Goal: Task Accomplishment & Management: Manage account settings

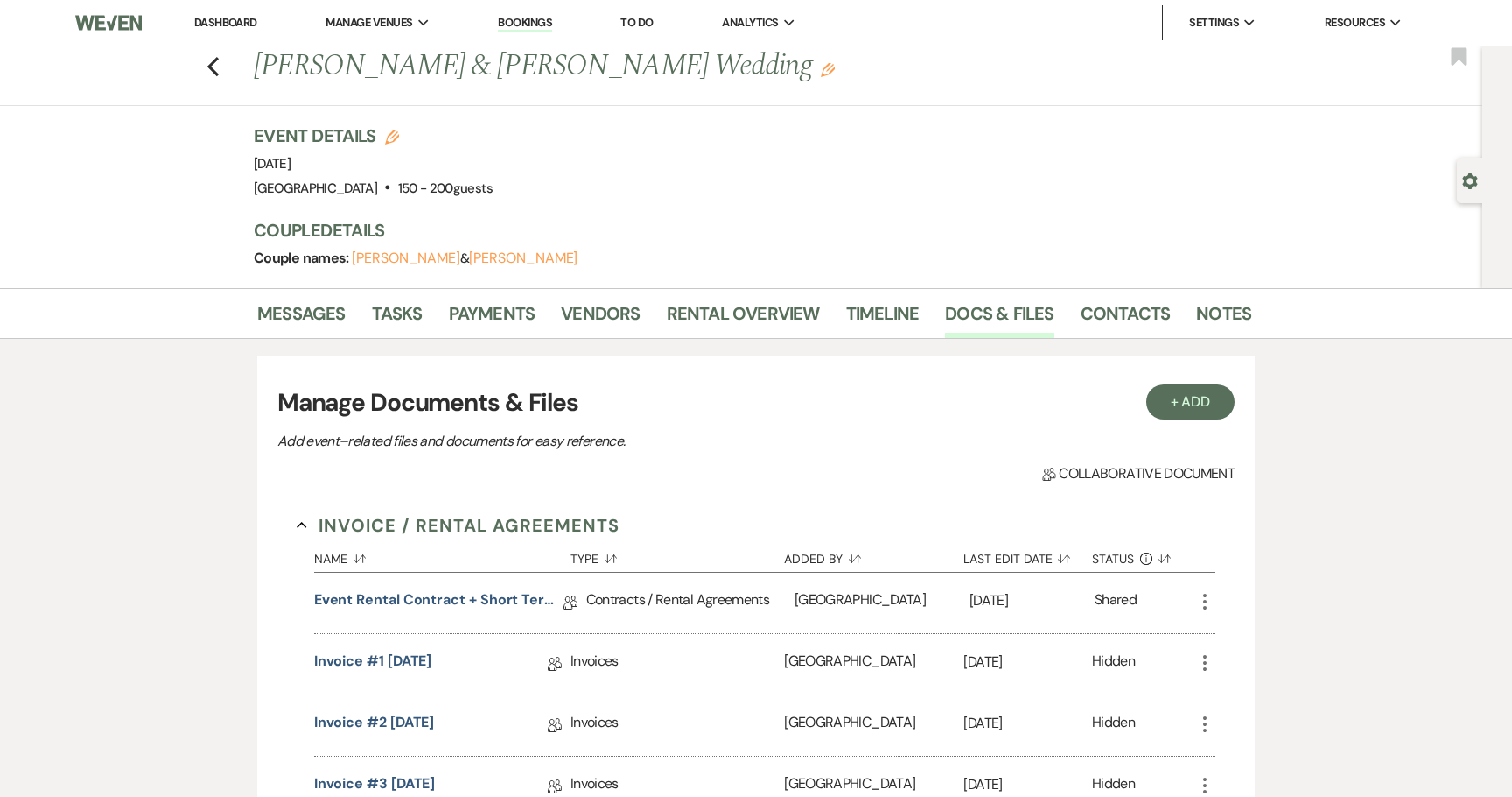
click at [217, 21] on link "Dashboard" at bounding box center [225, 22] width 63 height 15
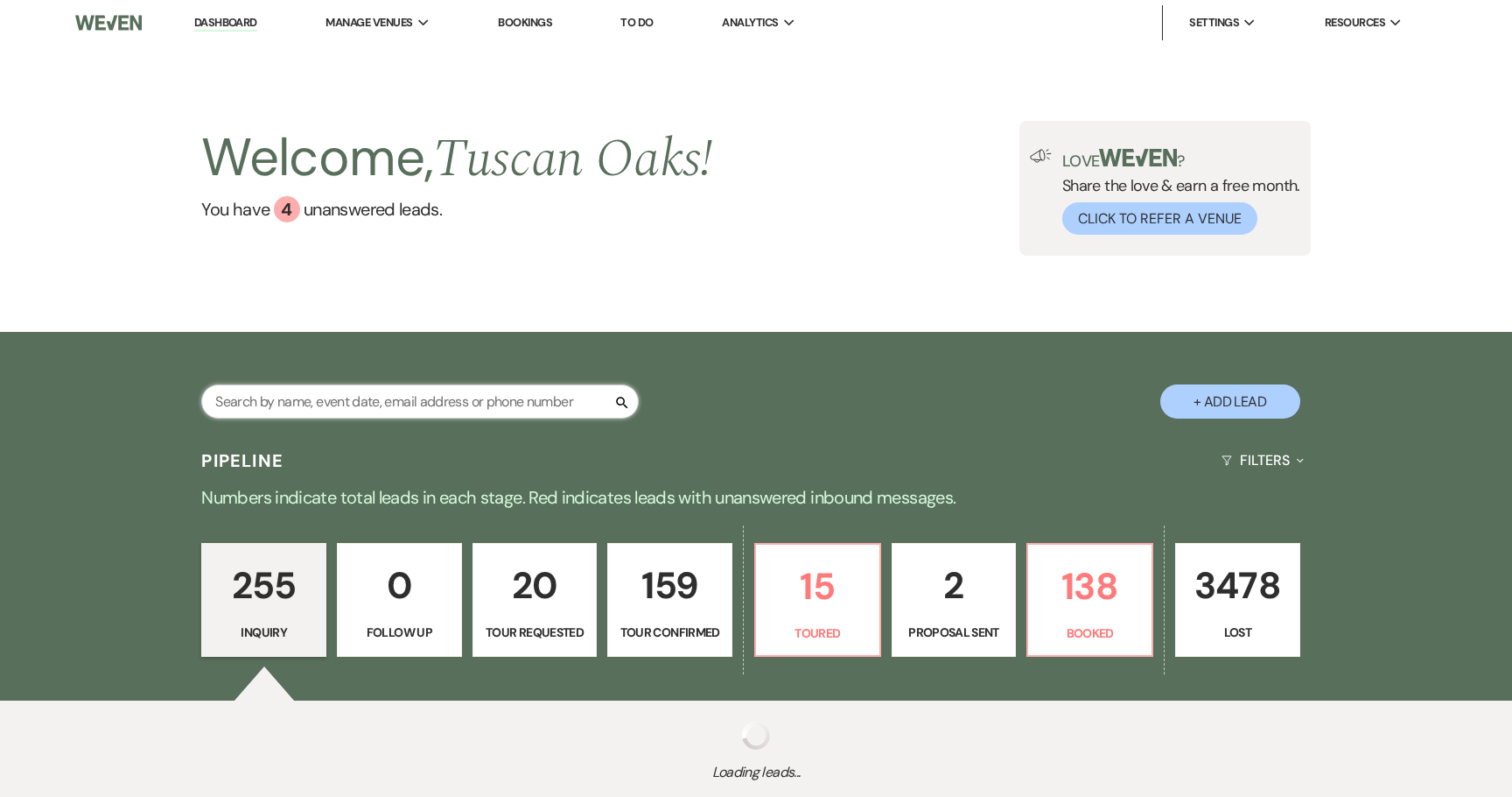
click at [464, 398] on input "text" at bounding box center [420, 401] width 438 height 34
type input "[PERSON_NAME]"
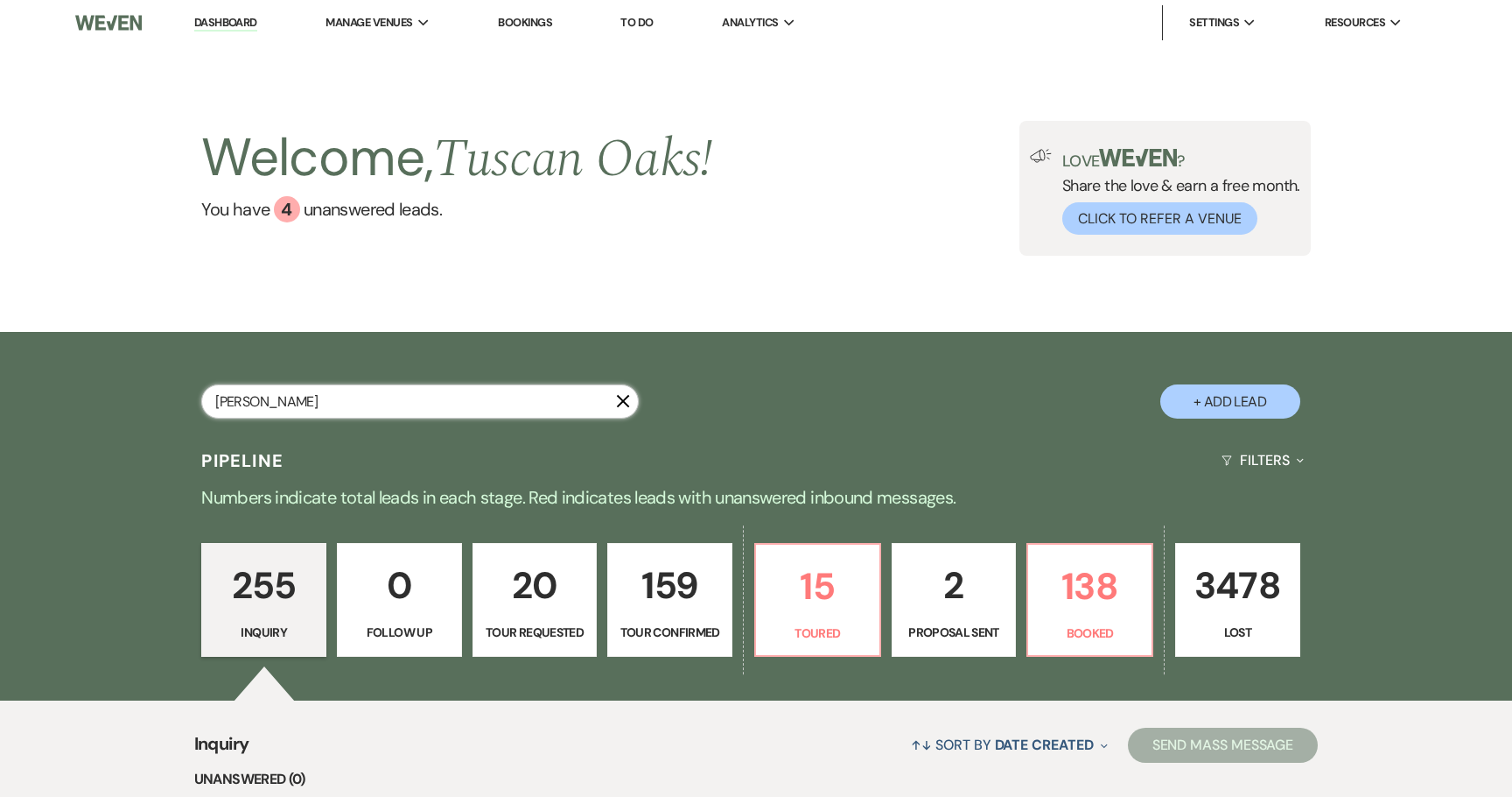
scroll to position [271, 0]
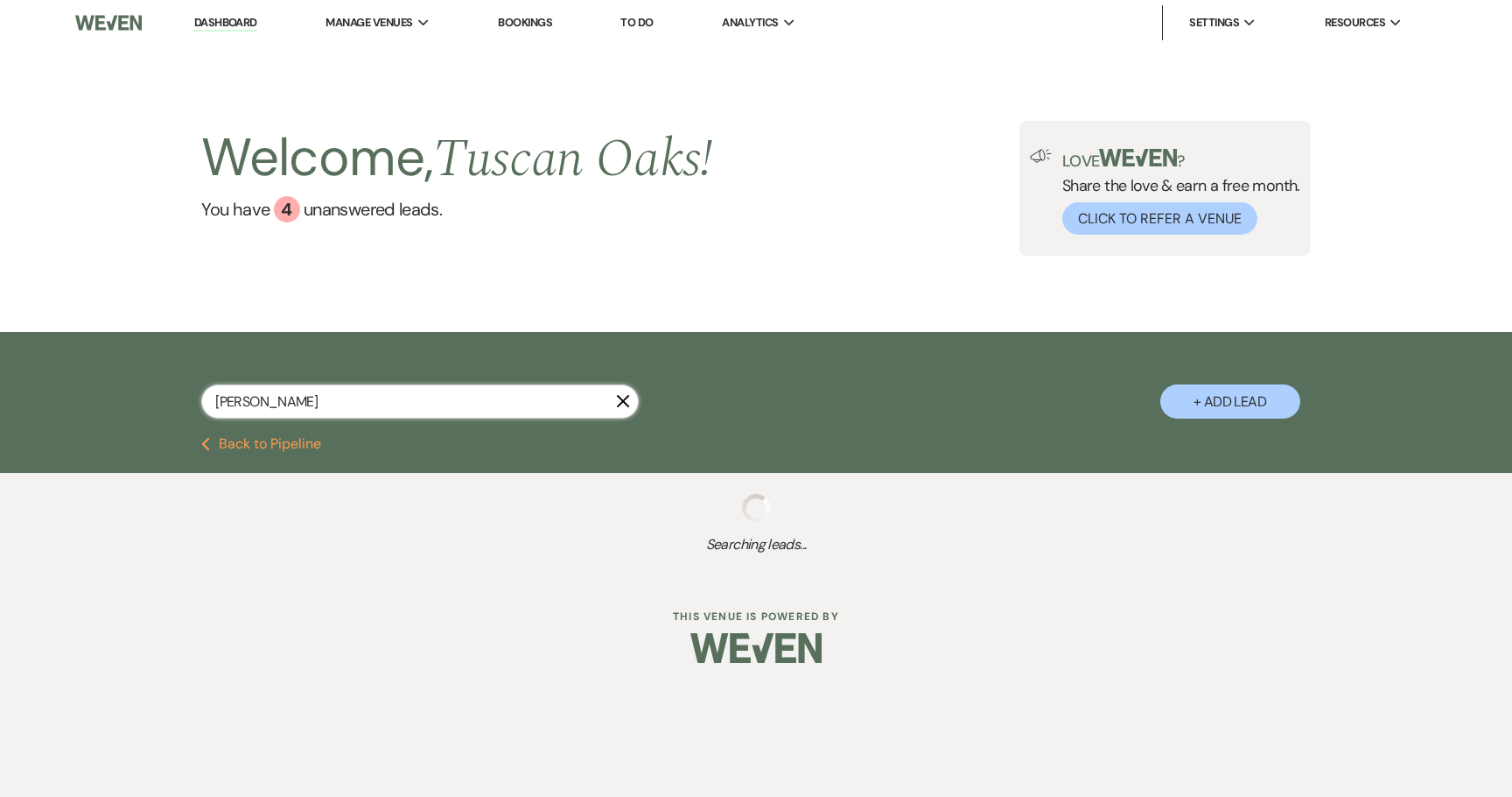
select select "4"
select select "8"
select select "5"
select select "8"
select select "5"
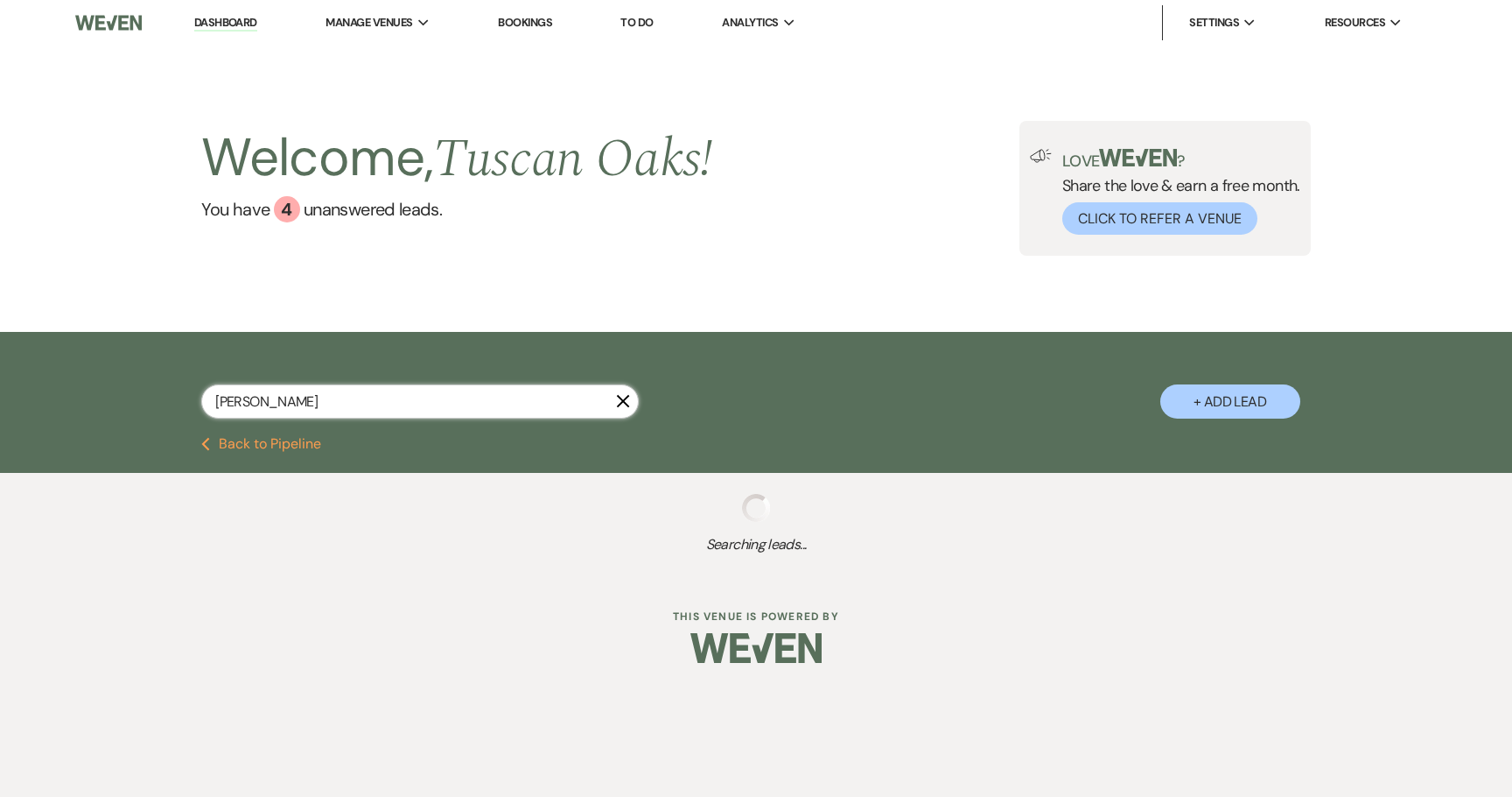
select select "8"
select select "5"
select select "8"
select select "5"
select select "8"
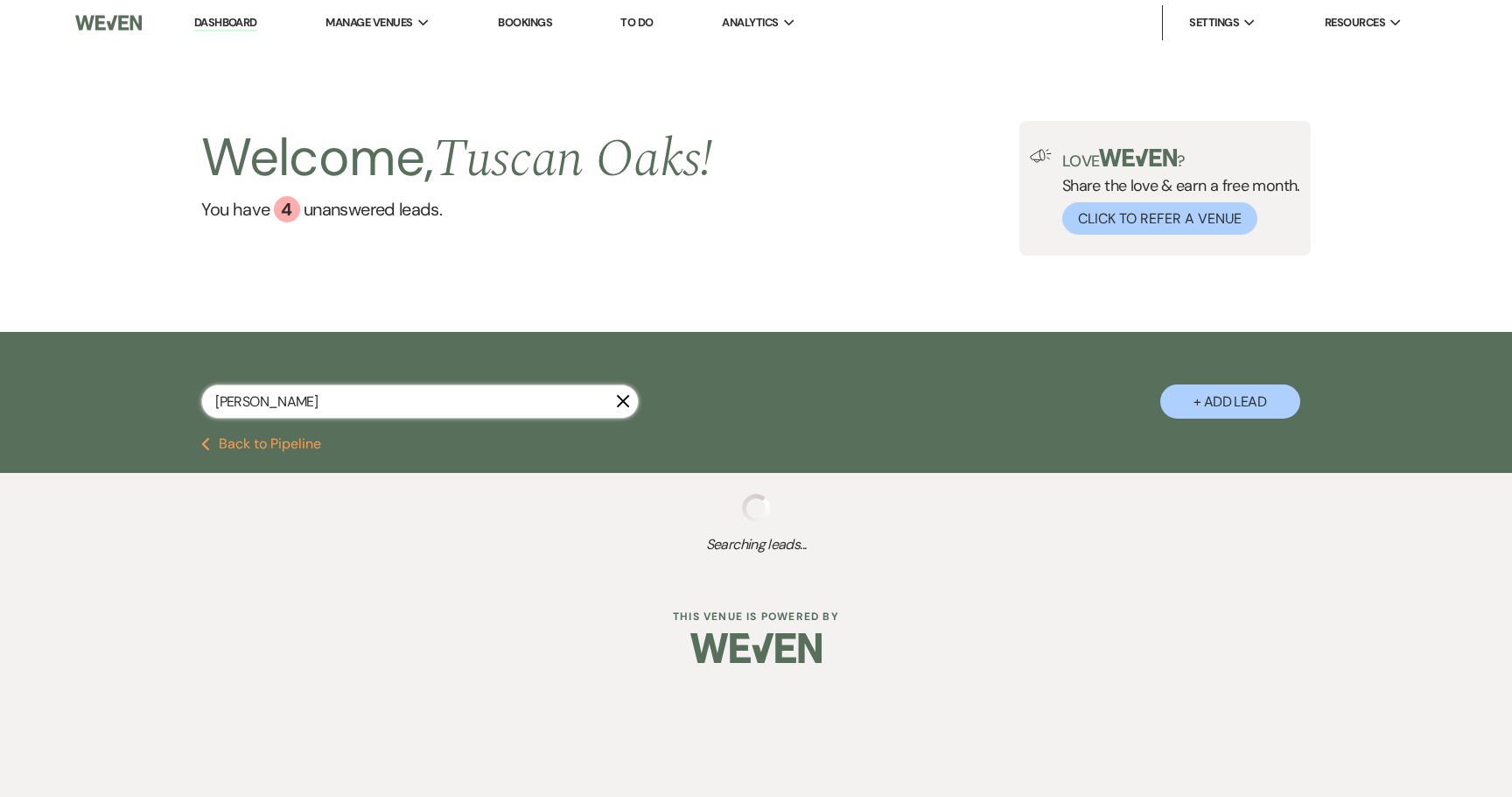
select select "5"
select select "8"
select select "1"
select select "4"
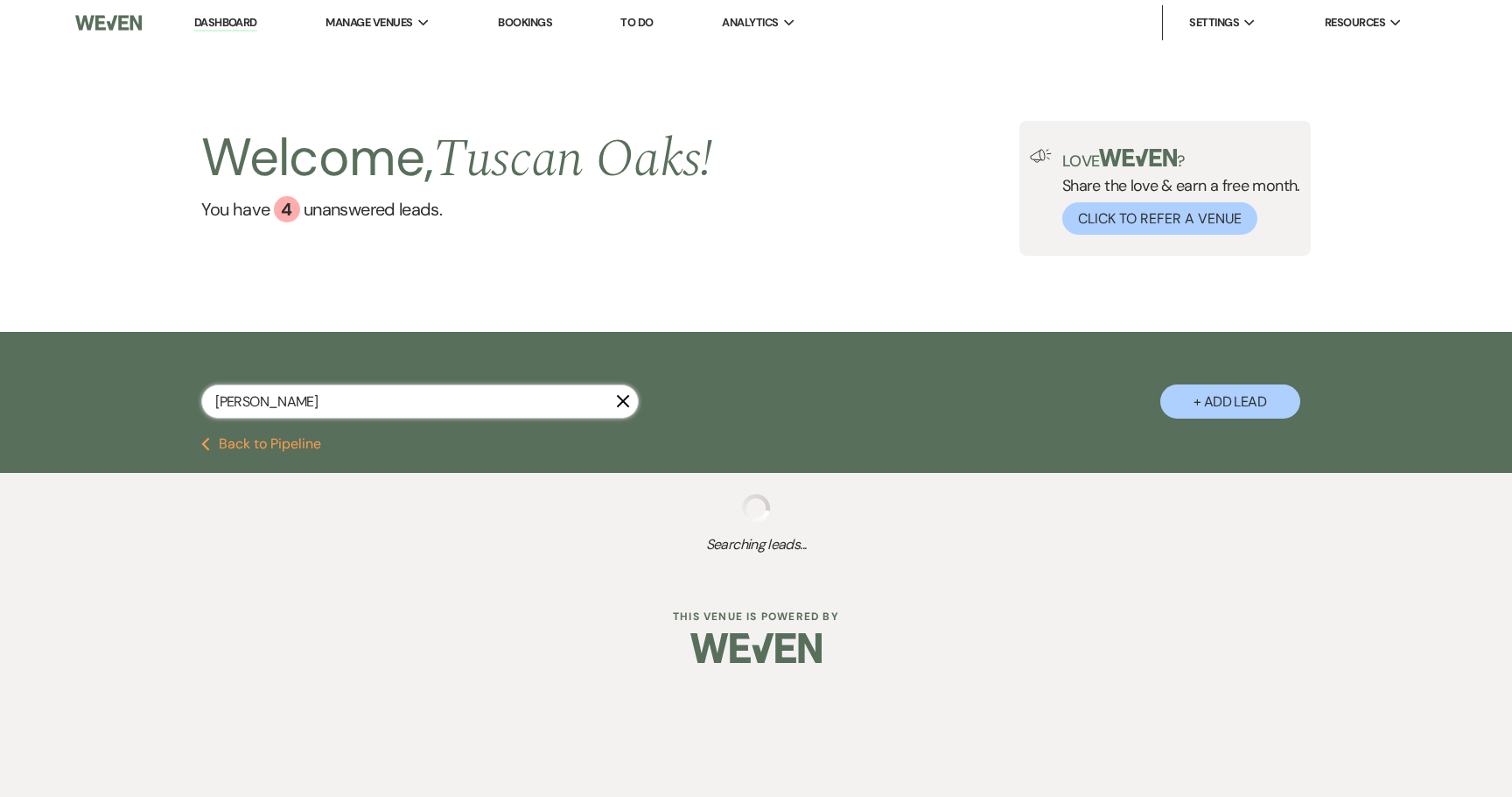
select select "8"
select select "5"
select select "8"
select select "6"
select select "8"
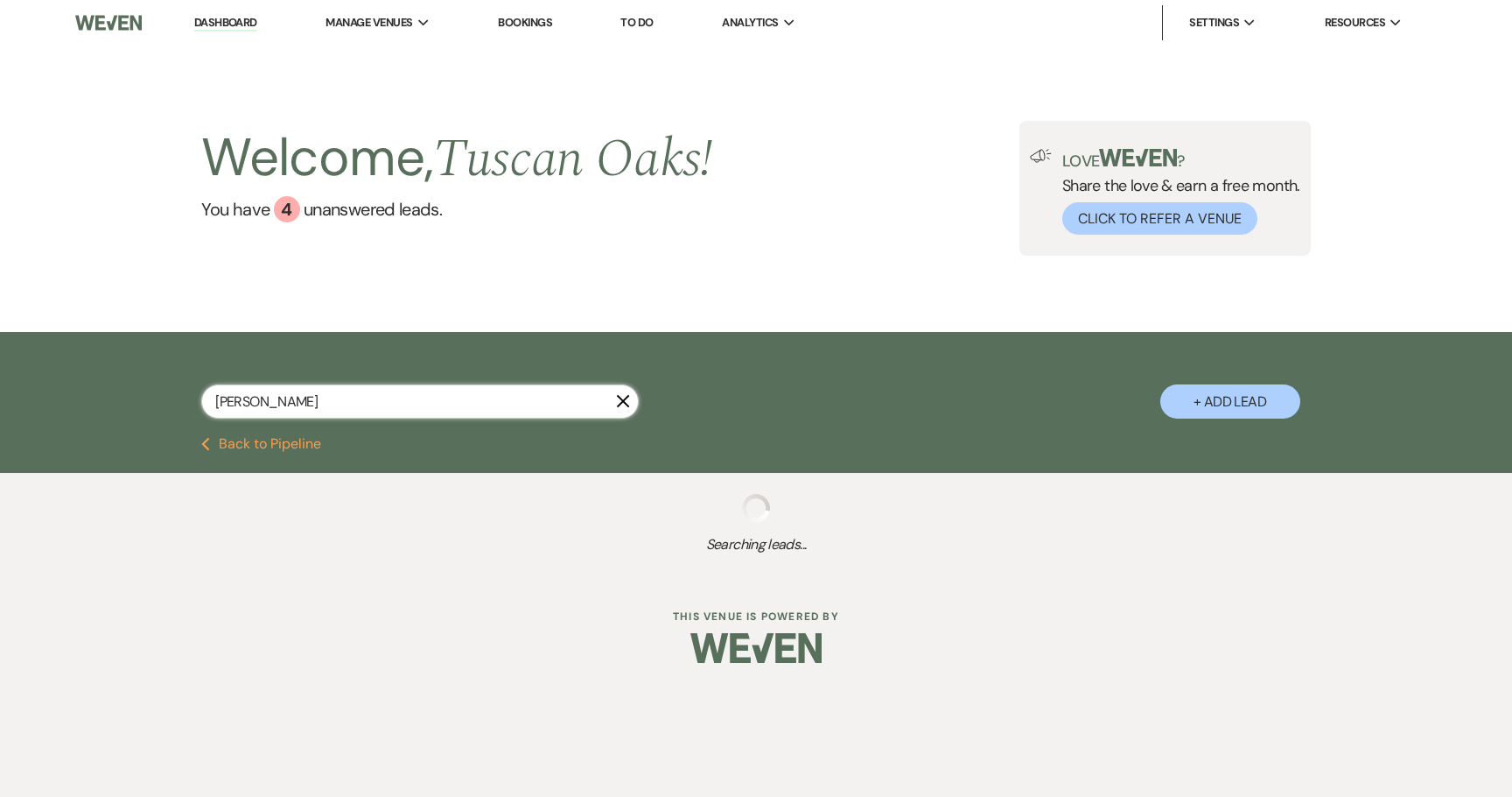
select select "5"
select select "8"
select select "5"
select select "8"
select select "5"
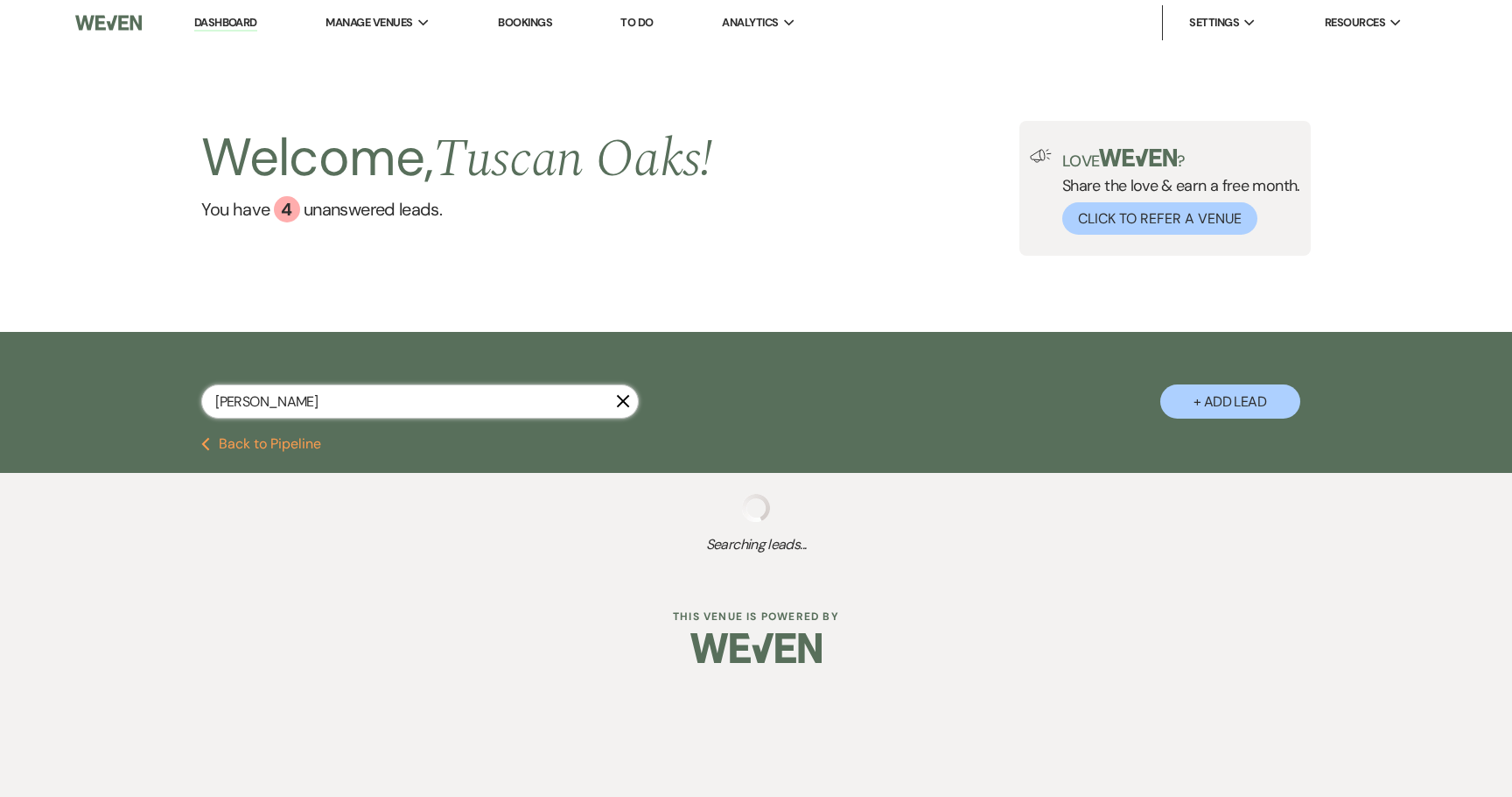
select select "8"
select select "7"
select select "8"
select select "5"
select select "8"
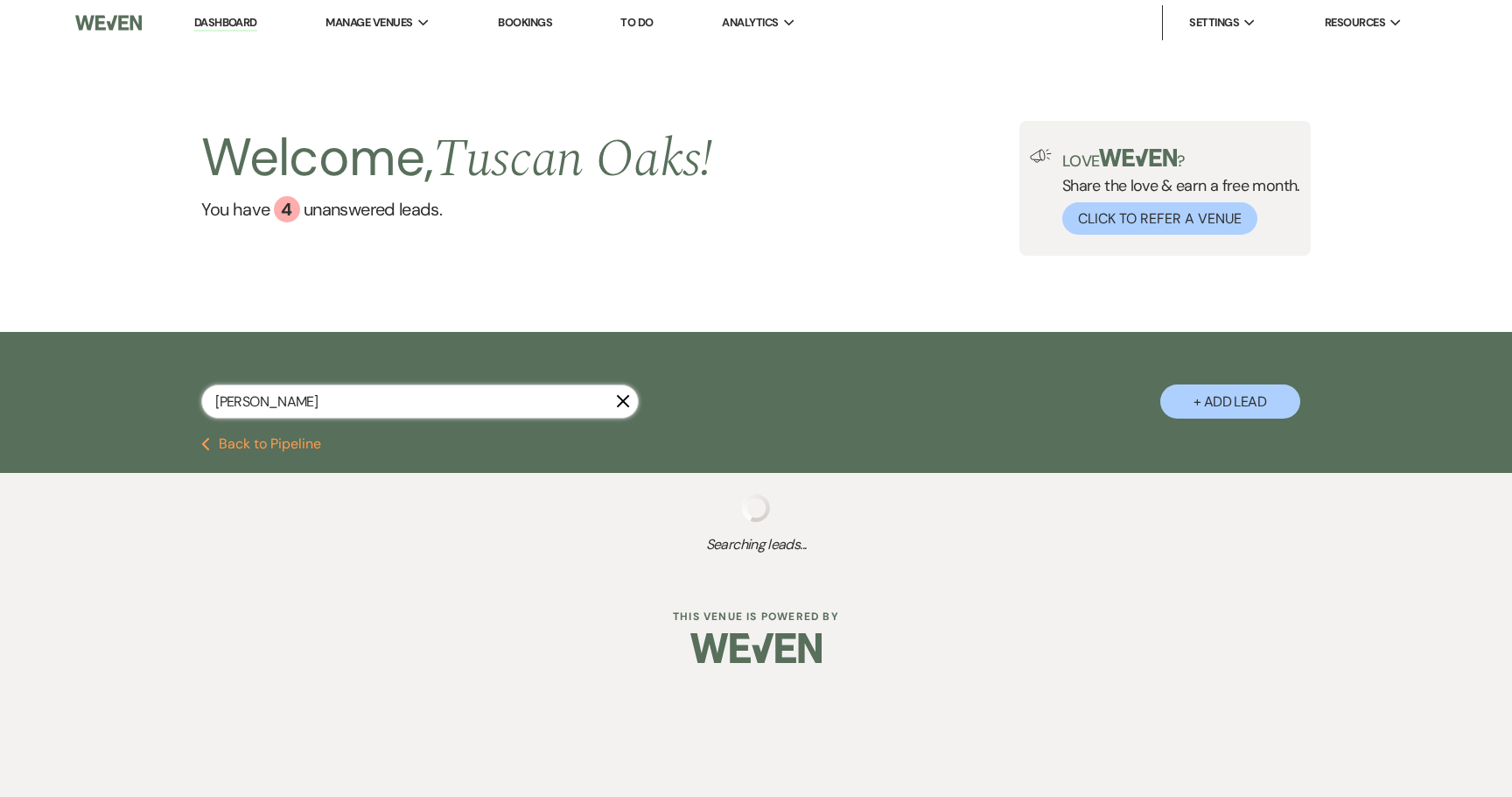
select select "5"
select select "8"
select select "10"
select select "8"
select select "5"
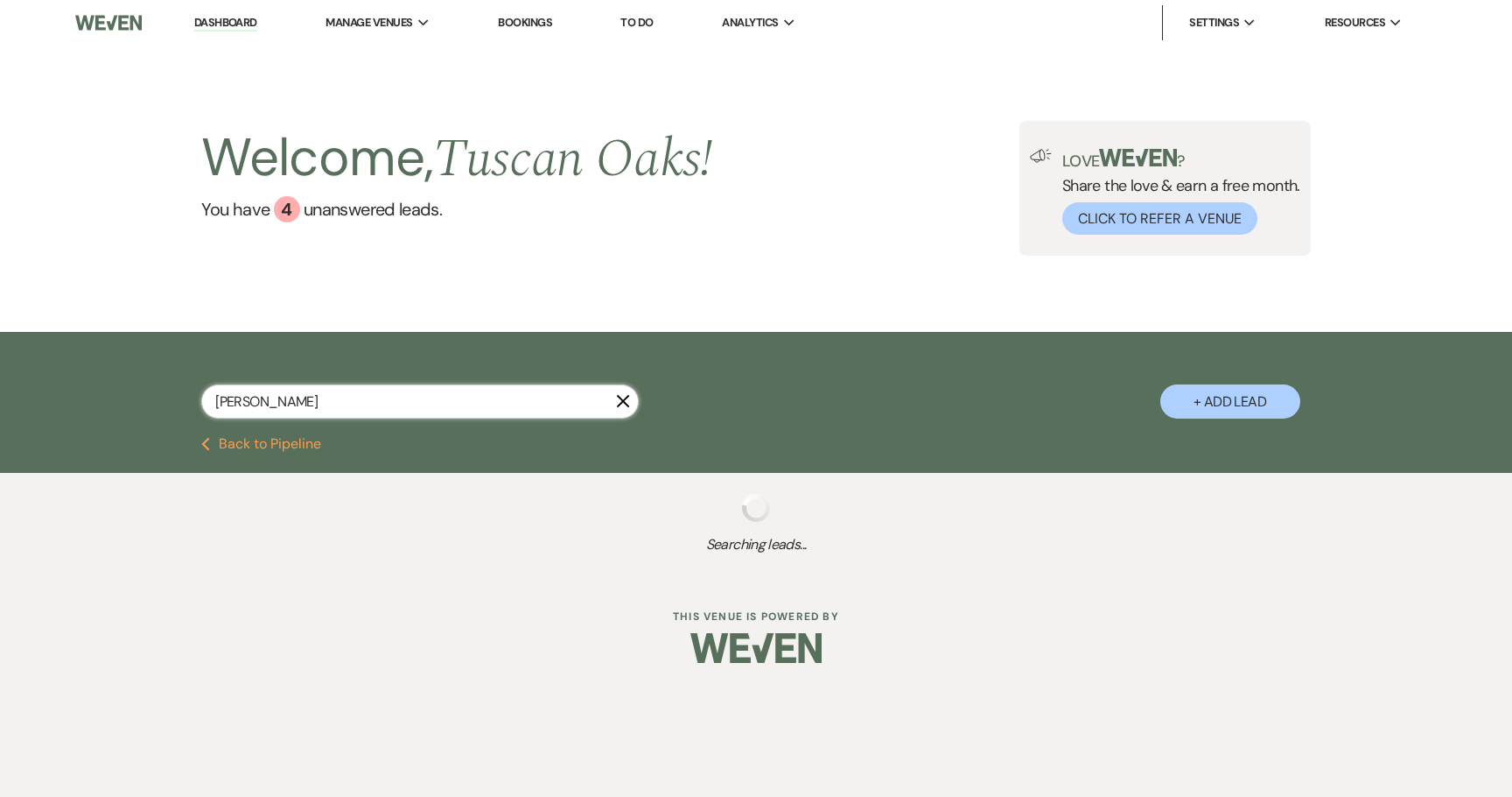
select select "8"
select select "6"
select select "2"
select select "8"
select select "6"
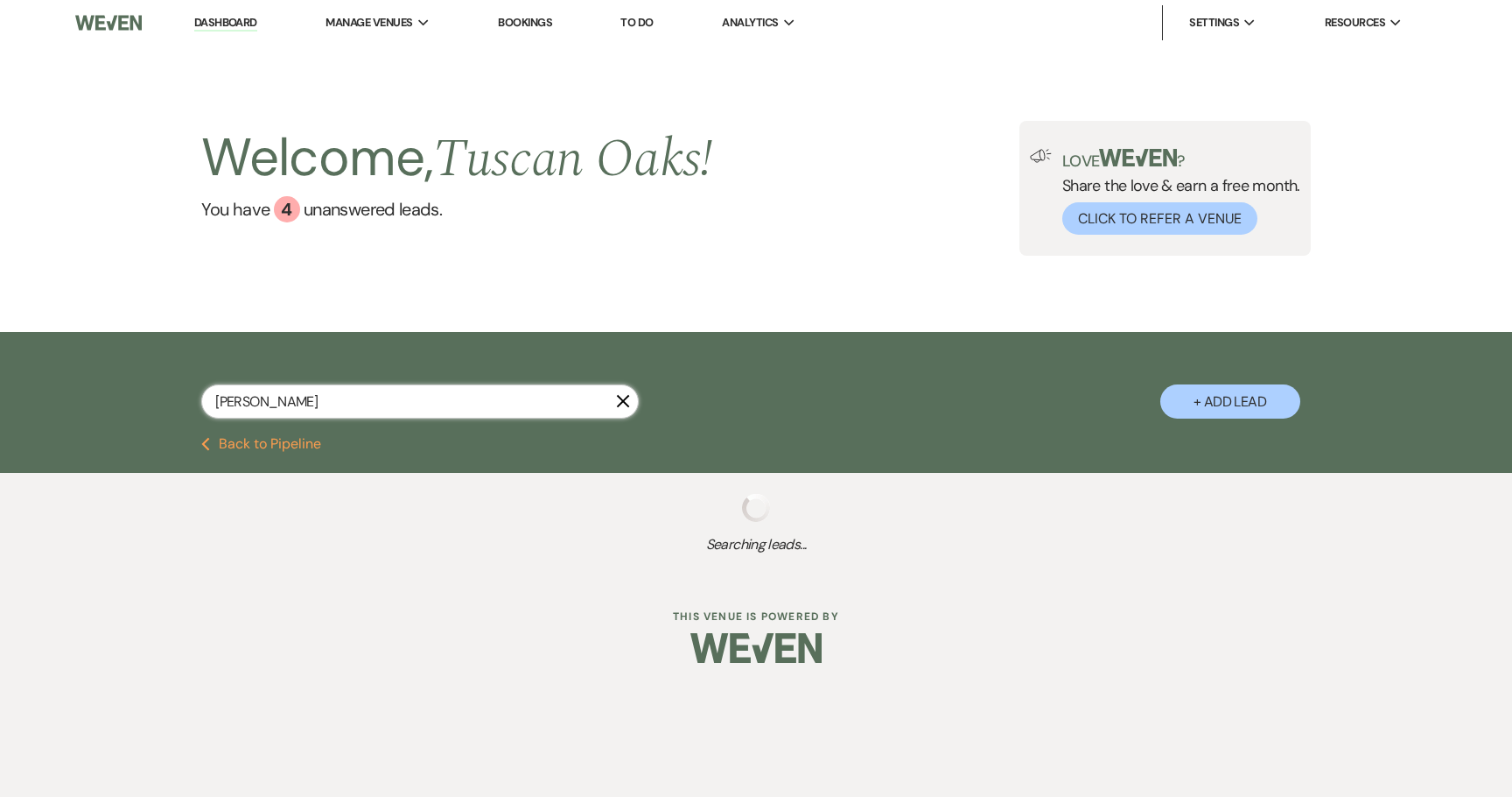
select select "8"
select select "5"
select select "8"
select select "5"
select select "8"
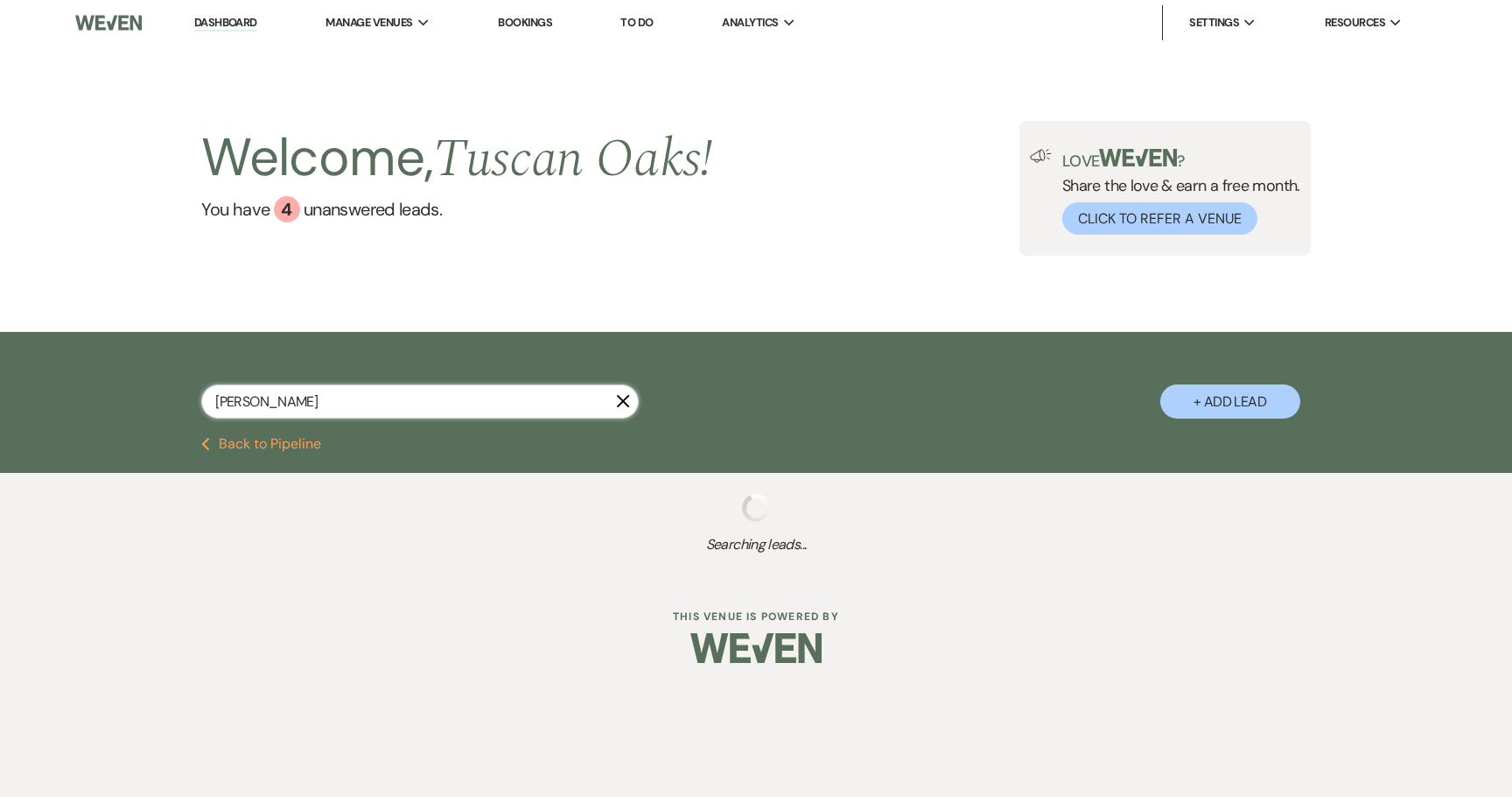
select select "5"
select select "8"
select select "5"
select select "8"
select select "5"
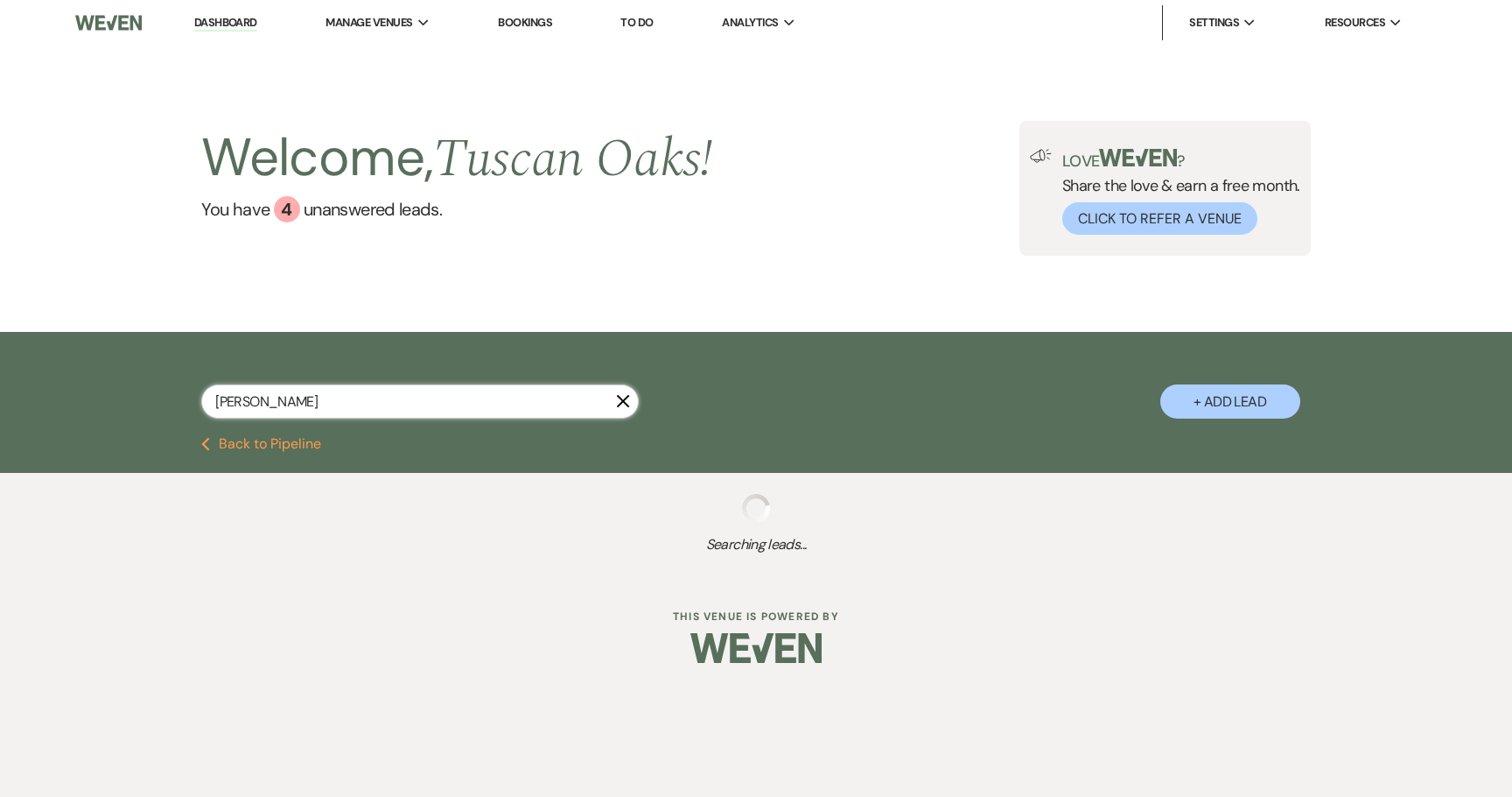
select select "8"
select select "5"
select select "4"
select select "8"
select select "5"
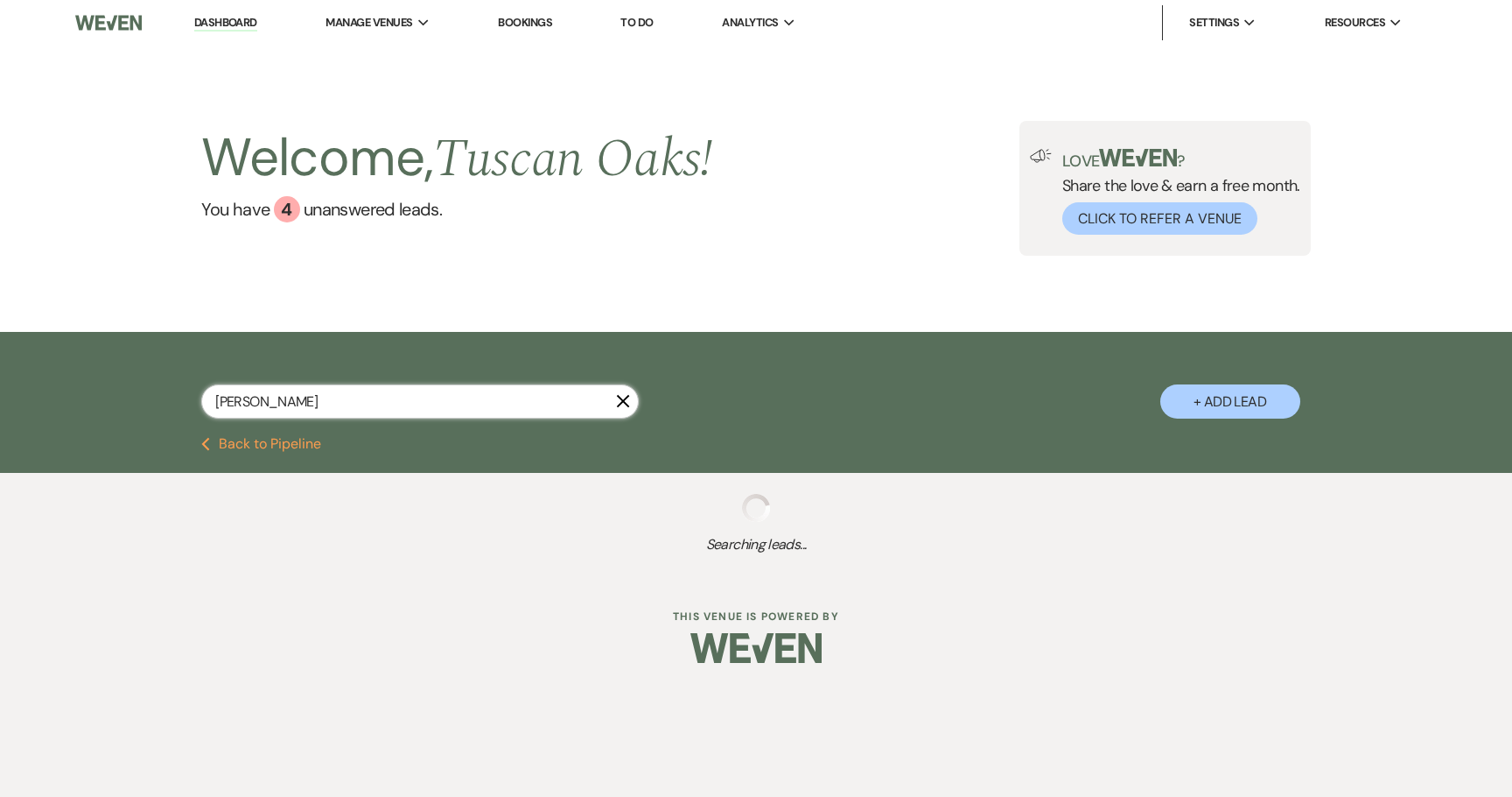
select select "8"
select select "5"
select select "8"
select select "5"
select select "8"
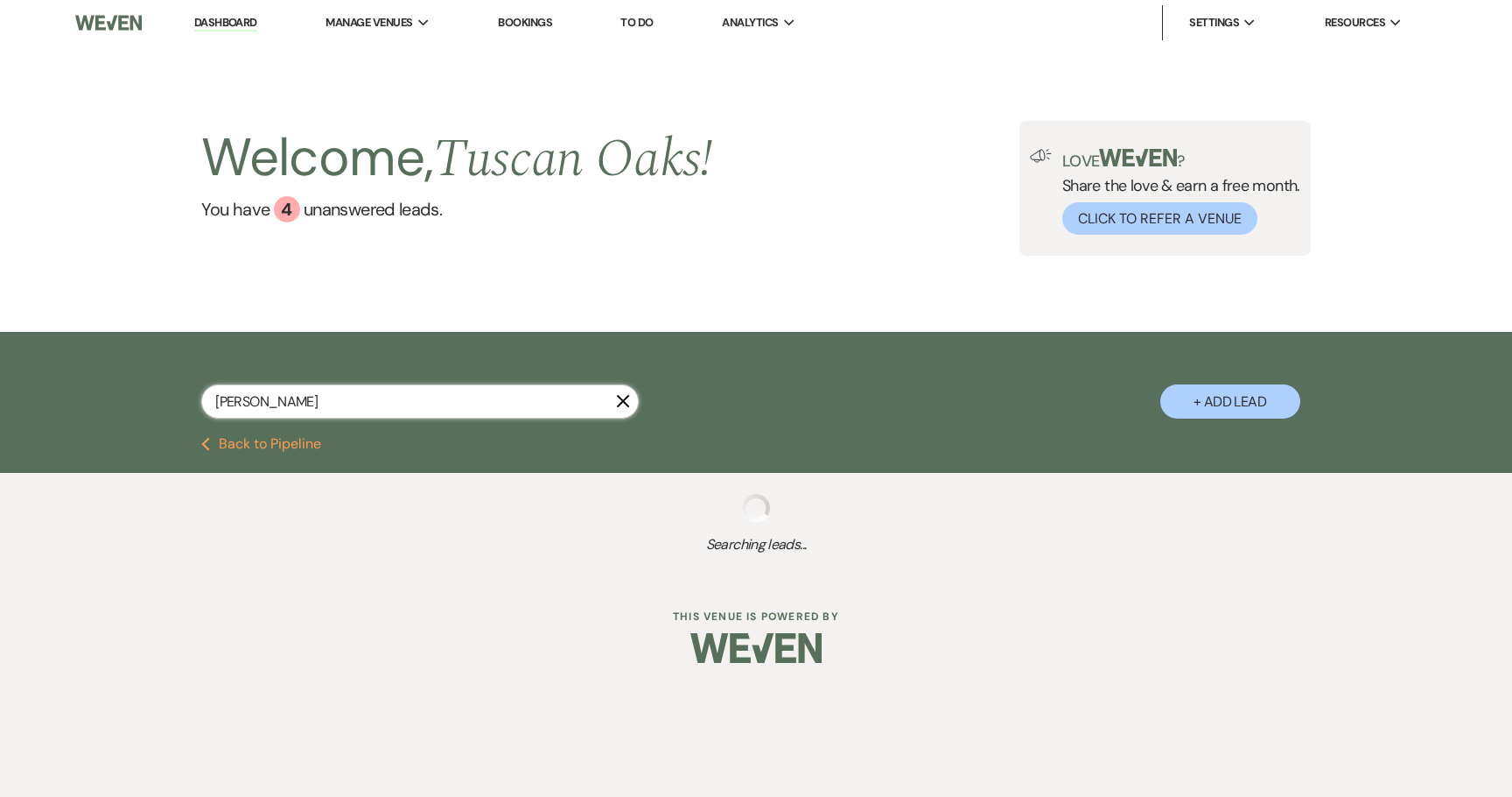
select select "5"
select select "8"
select select "5"
select select "8"
select select "5"
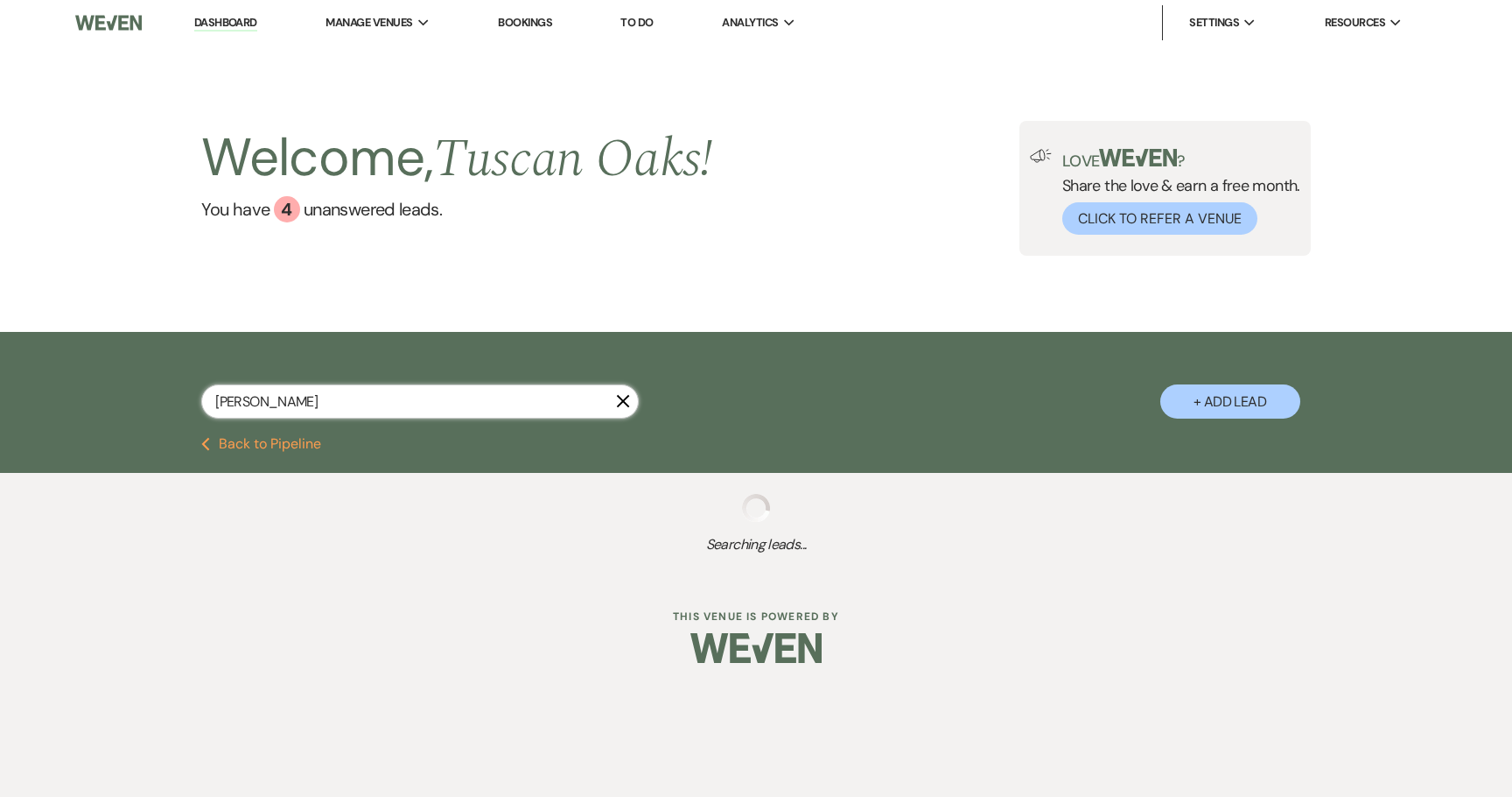
select select "8"
select select "5"
select select "8"
select select "5"
select select "8"
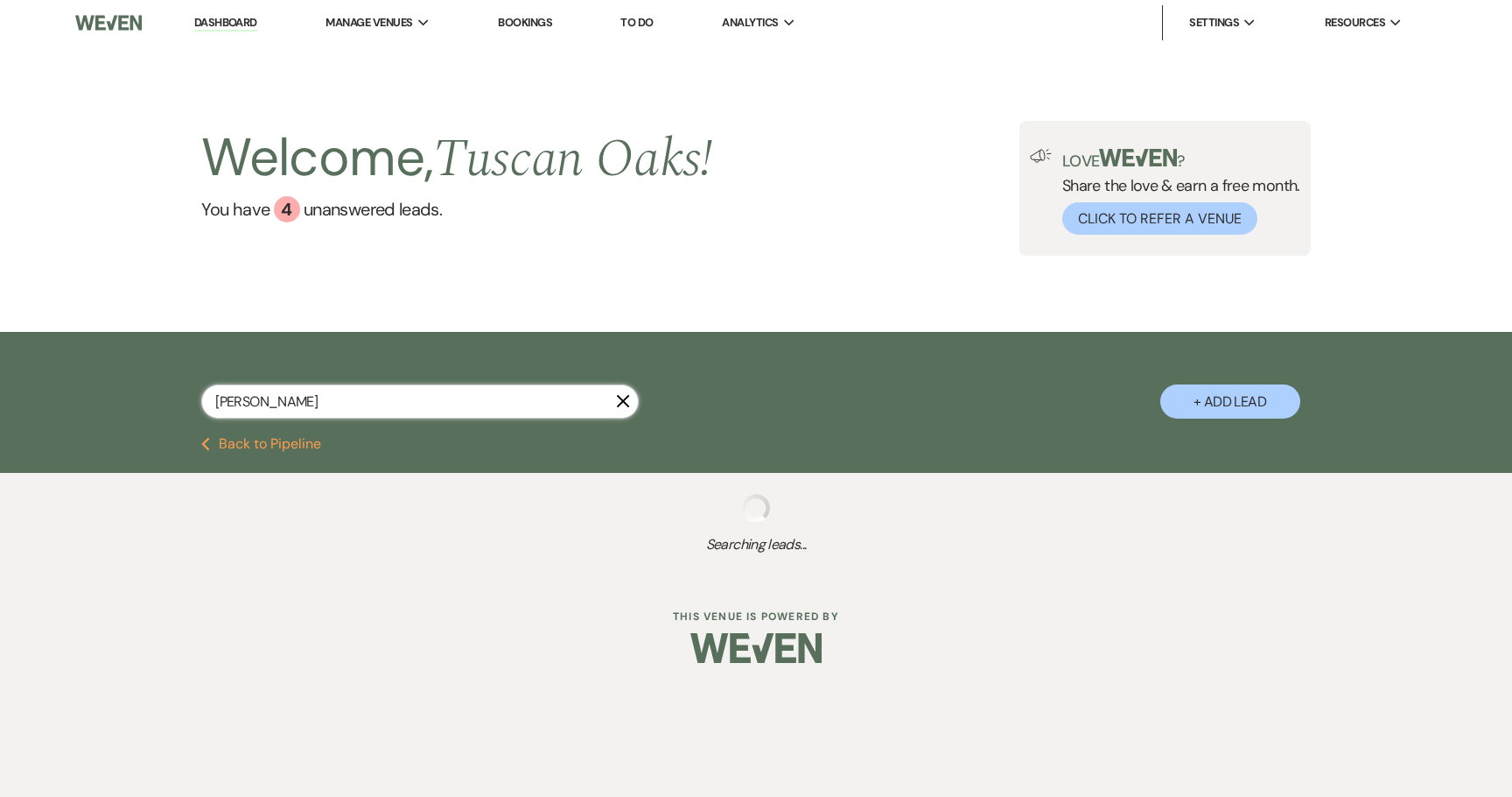
select select "5"
select select "8"
select select "5"
select select "8"
select select "5"
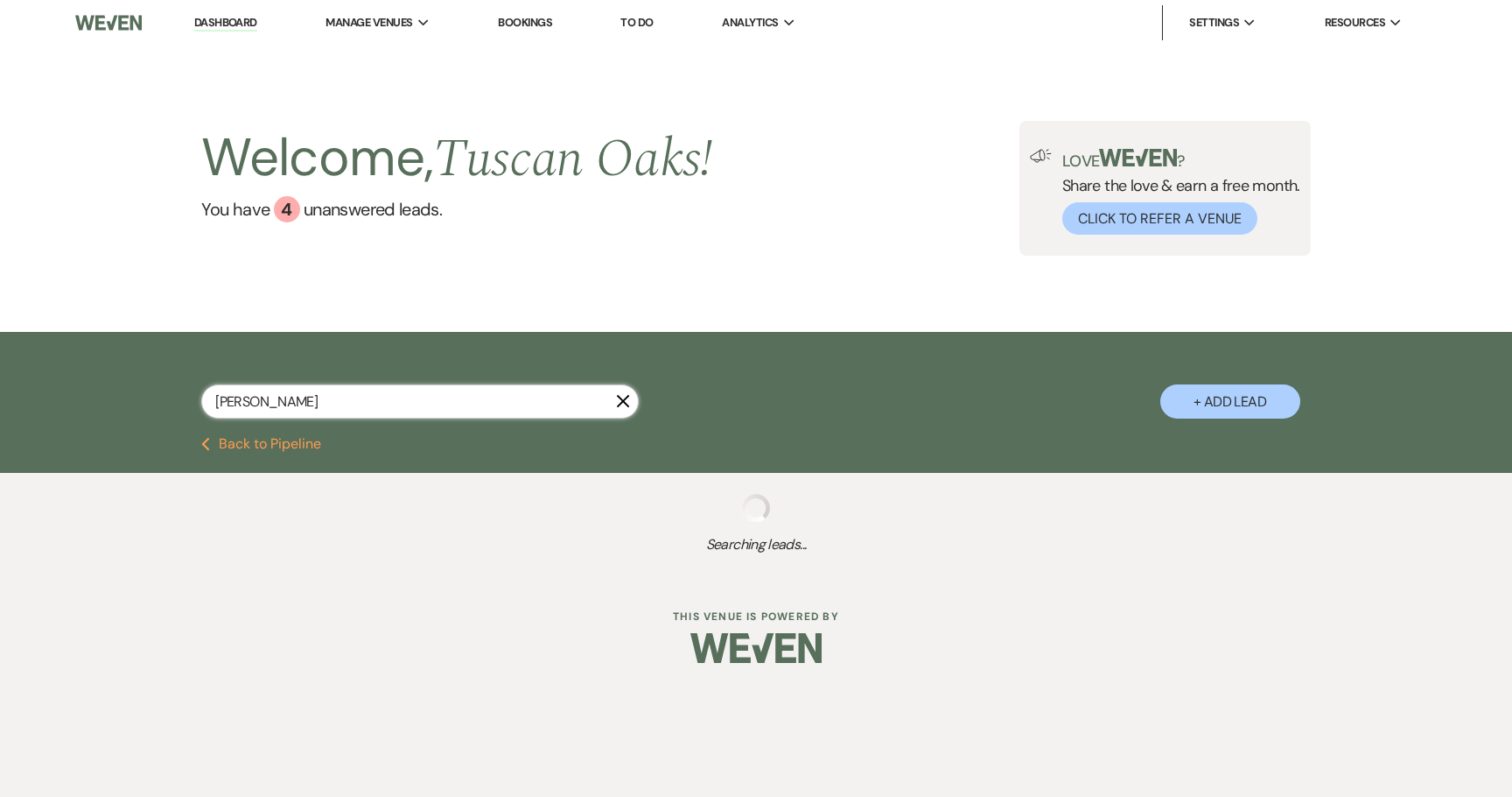
select select "8"
select select "5"
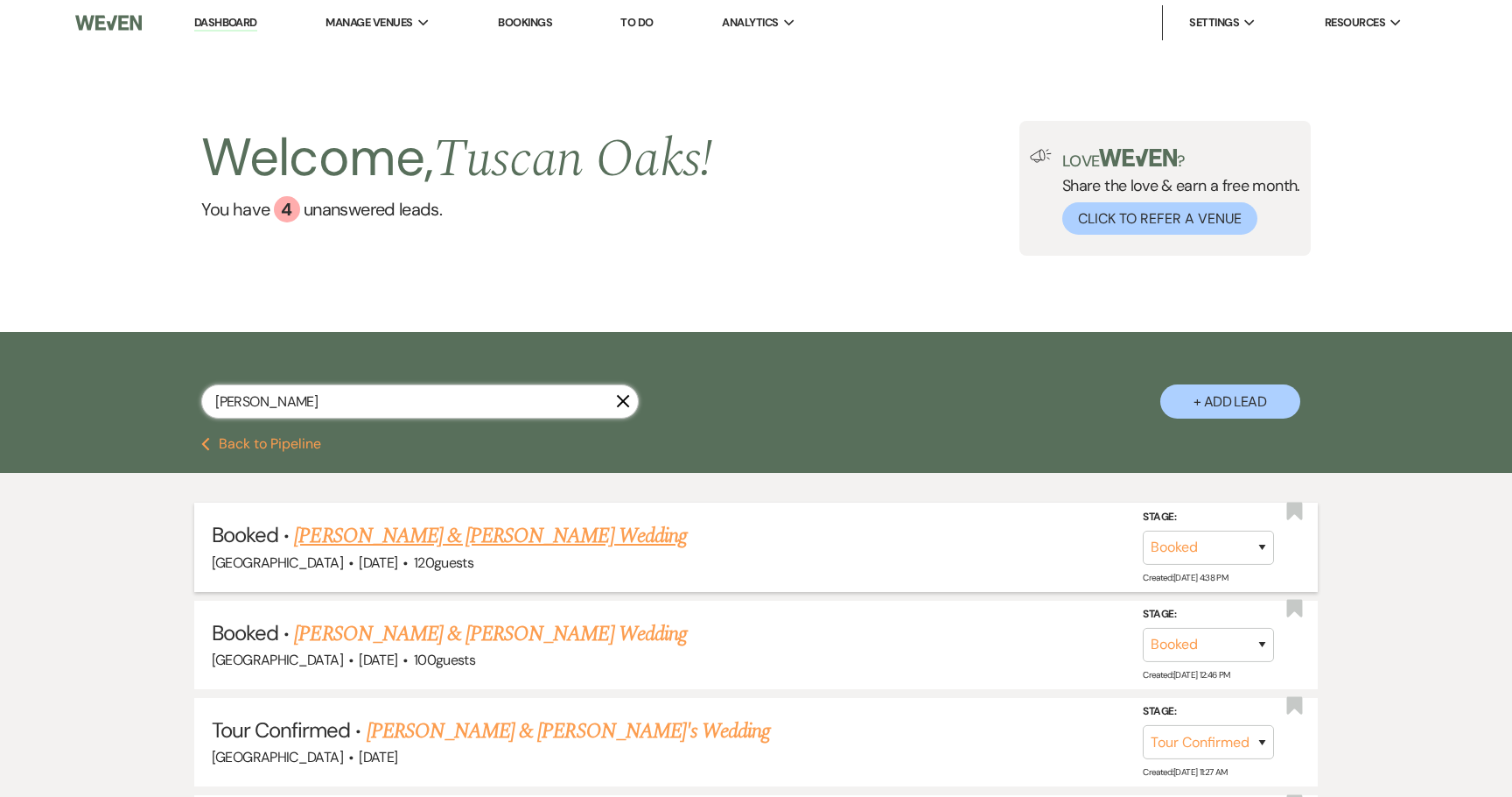
type input "lauren david"
click at [483, 532] on link "Lauren Davidian & Ryan Sloane's Wedding" at bounding box center [490, 536] width 392 height 32
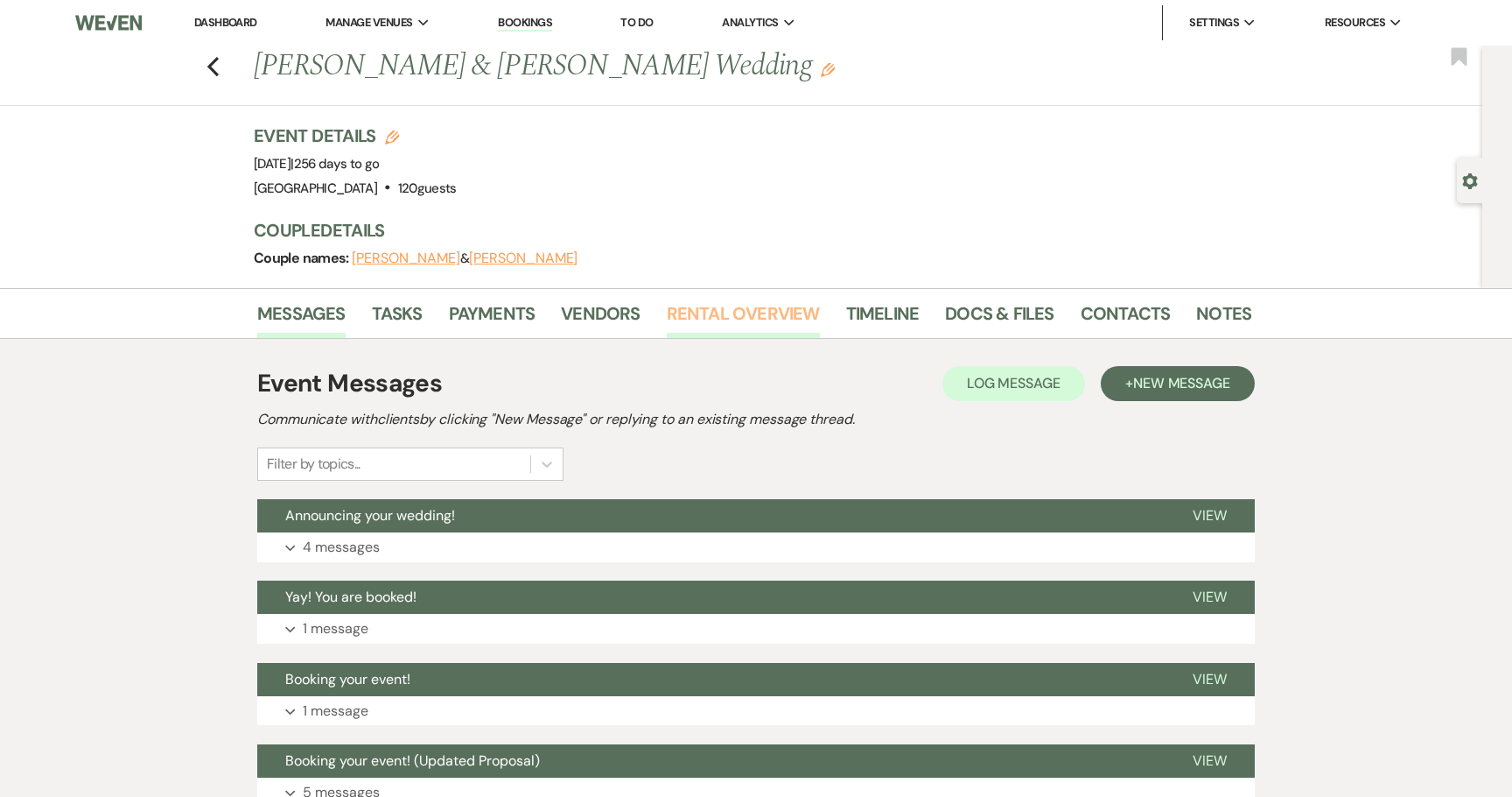
click at [676, 332] on link "Rental Overview" at bounding box center [744, 319] width 153 height 38
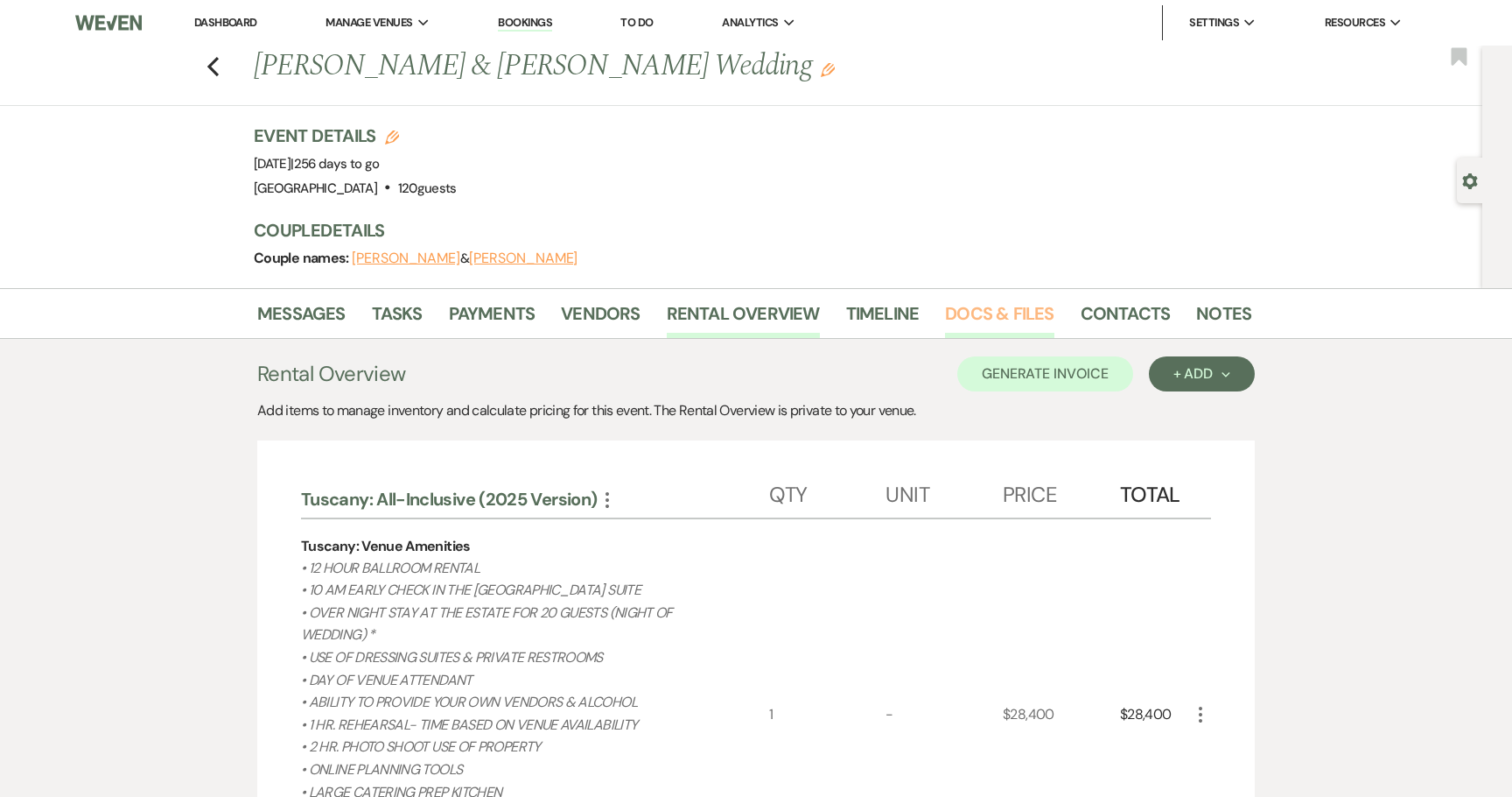
click at [983, 314] on link "Docs & Files" at bounding box center [999, 319] width 108 height 38
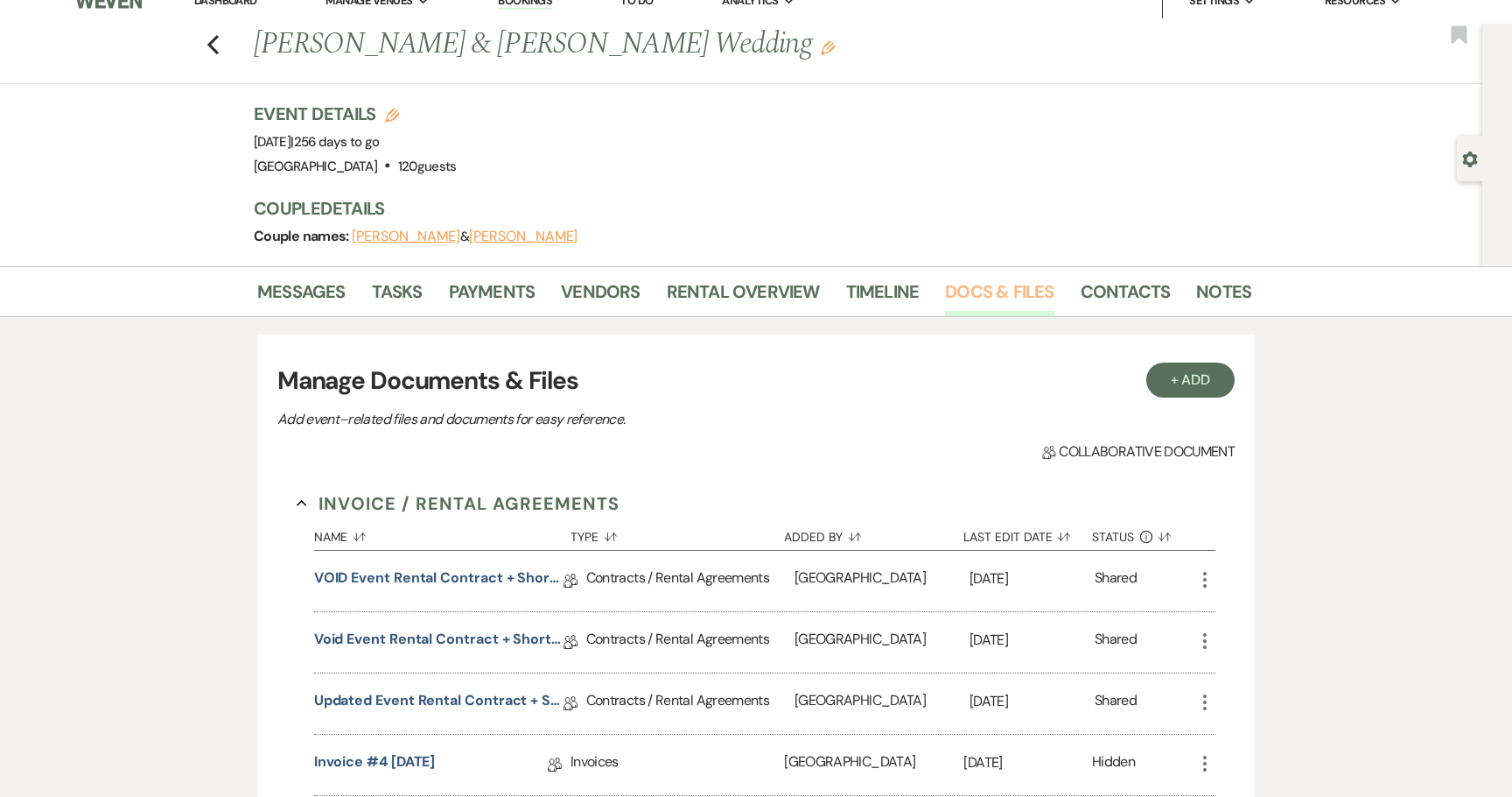
scroll to position [5, 0]
